Goal: Transaction & Acquisition: Book appointment/travel/reservation

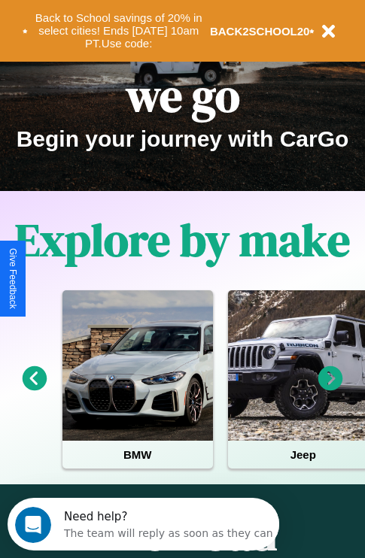
scroll to position [232, 0]
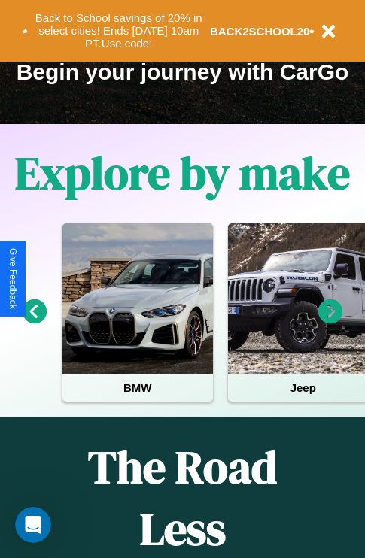
click at [330, 322] on icon at bounding box center [330, 311] width 25 height 25
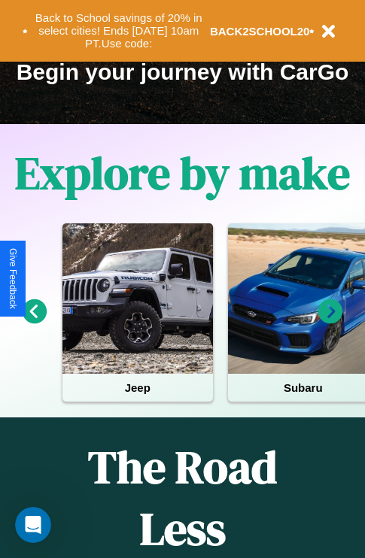
click at [330, 322] on icon at bounding box center [330, 311] width 25 height 25
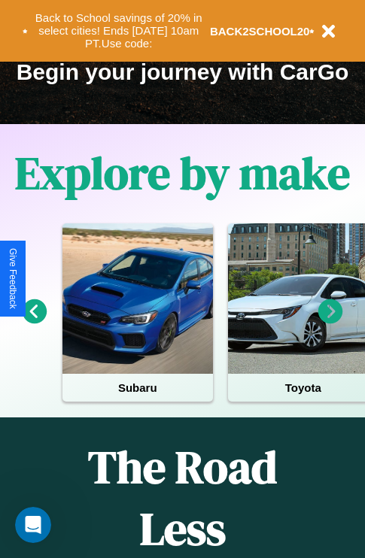
click at [330, 322] on icon at bounding box center [330, 311] width 25 height 25
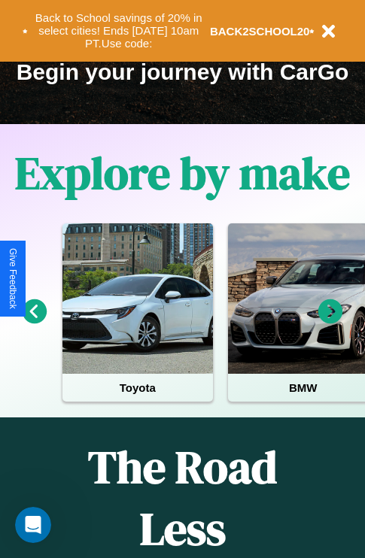
click at [330, 322] on icon at bounding box center [330, 311] width 25 height 25
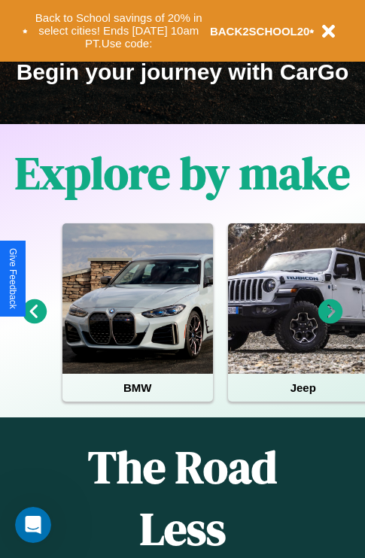
click at [34, 322] on icon at bounding box center [35, 311] width 25 height 25
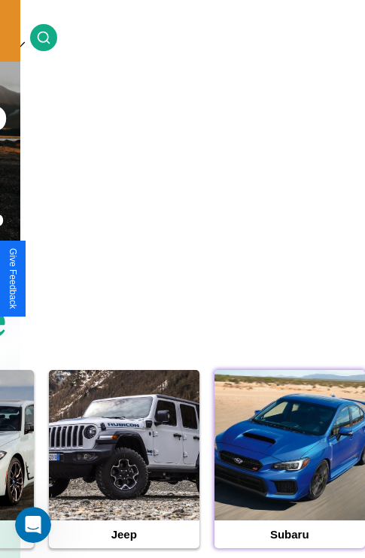
click at [289, 469] on div at bounding box center [289, 445] width 150 height 150
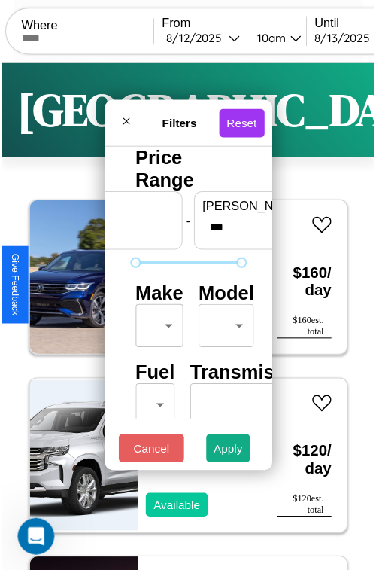
scroll to position [44, 0]
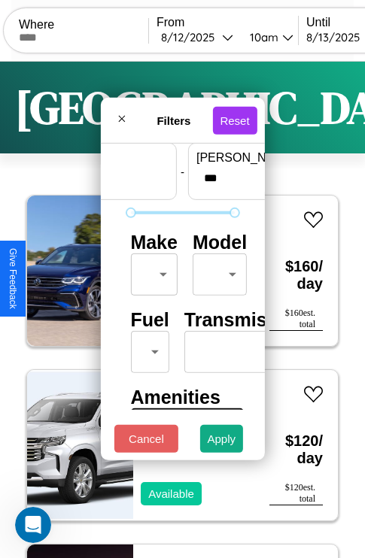
click at [151, 271] on body "CarGo Where From 8 / 12 / 2025 10am Until 8 / 13 / 2025 10am Become a Host Logi…" at bounding box center [182, 310] width 365 height 621
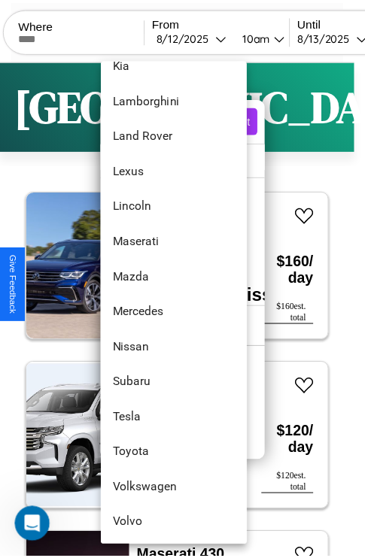
scroll to position [815, 0]
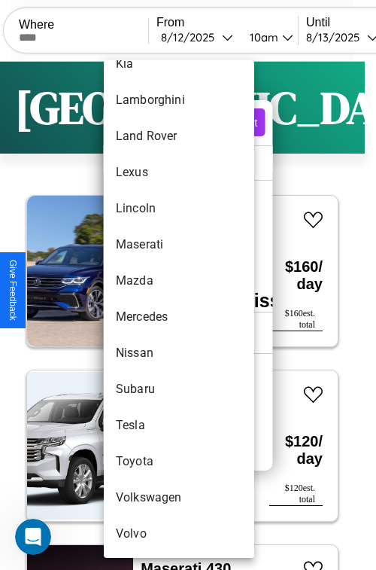
click at [150, 533] on li "Volvo" at bounding box center [179, 533] width 150 height 36
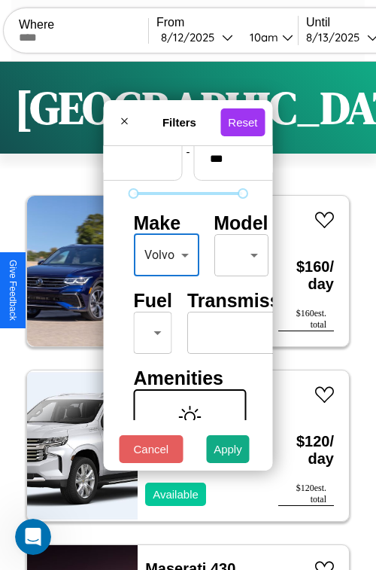
type input "*****"
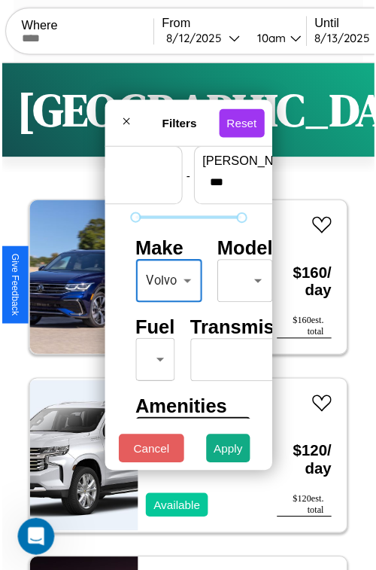
scroll to position [122, 47]
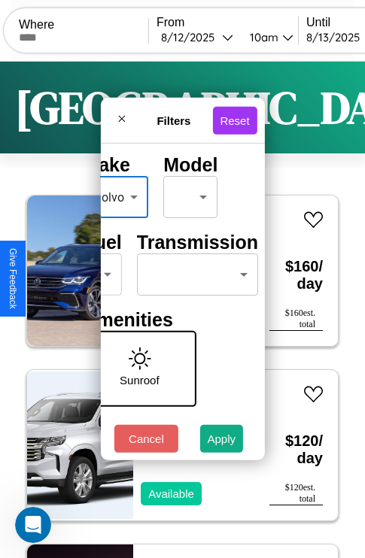
click at [194, 271] on body "CarGo Where From 8 / 12 / 2025 10am Until 8 / 13 / 2025 10am Become a Host Logi…" at bounding box center [182, 310] width 365 height 621
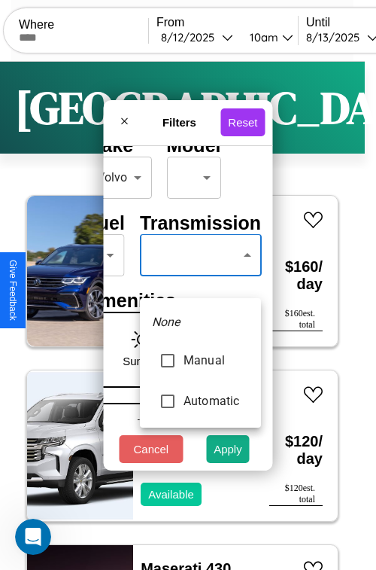
type input "******"
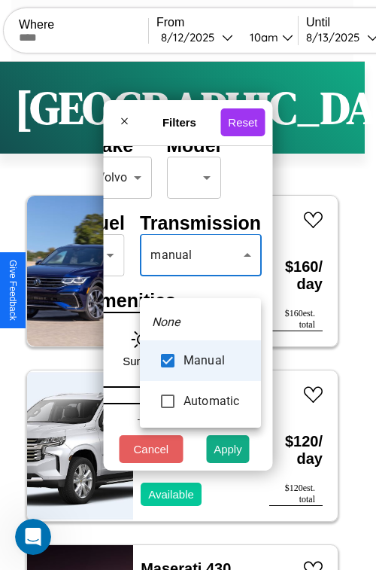
click at [200, 277] on div at bounding box center [188, 285] width 376 height 570
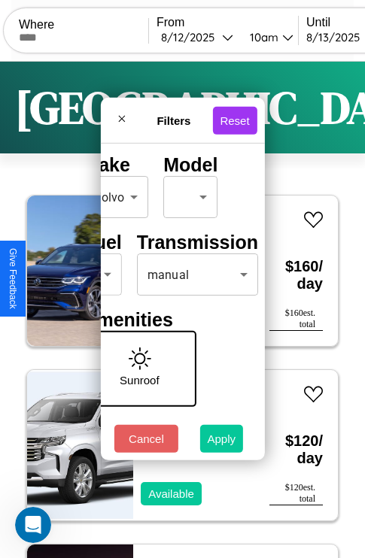
click at [222, 442] on button "Apply" at bounding box center [222, 439] width 44 height 28
